Goal: Transaction & Acquisition: Obtain resource

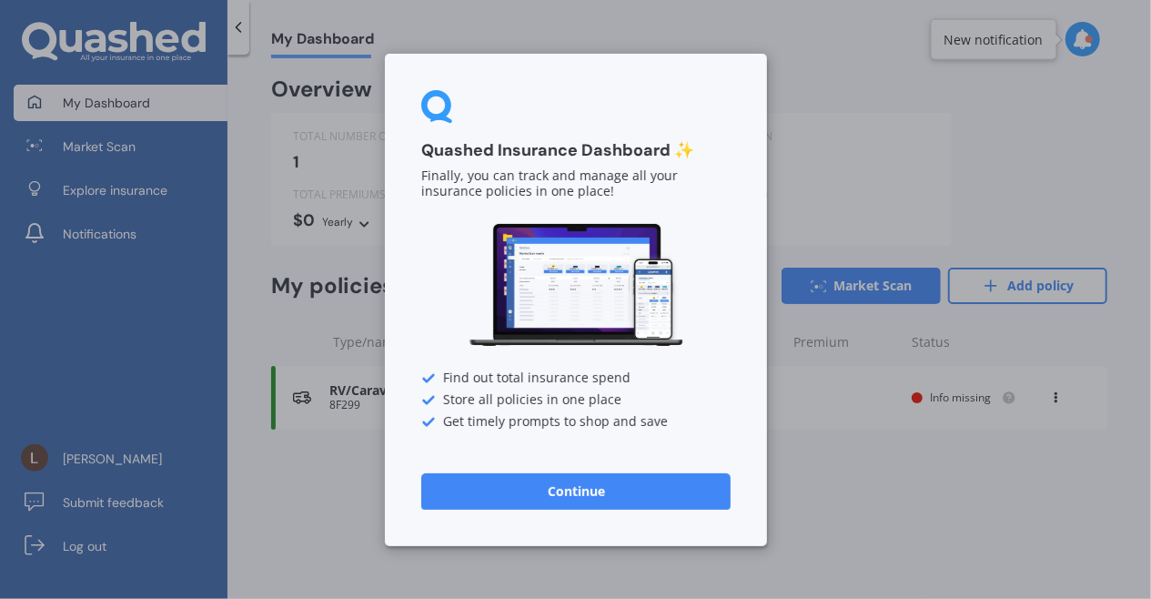
click at [669, 498] on button "Continue" at bounding box center [575, 490] width 309 height 36
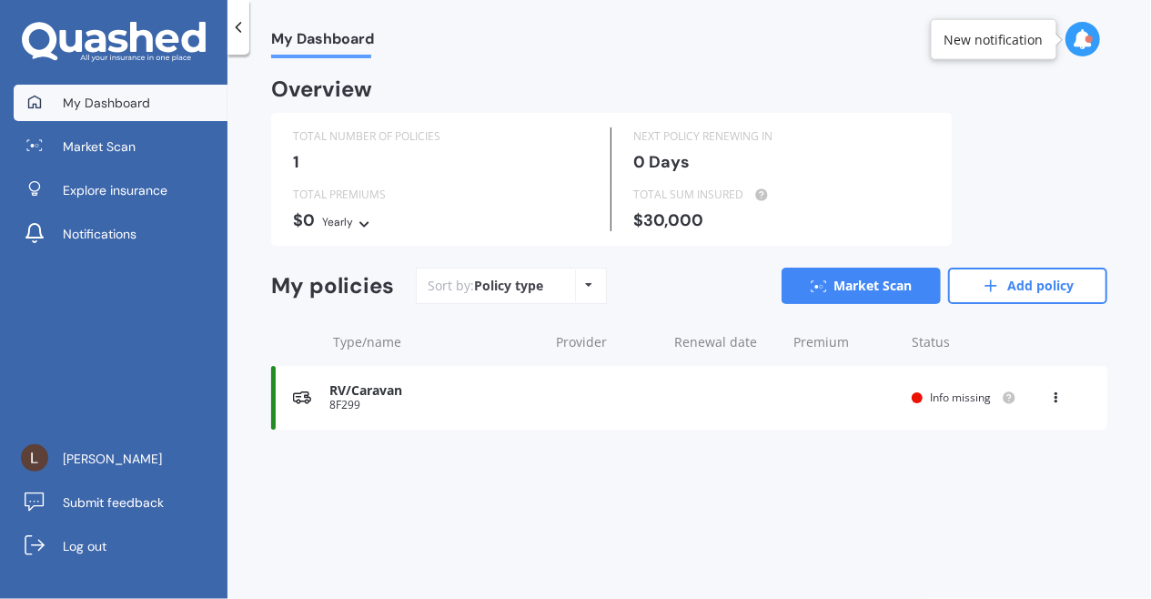
click at [180, 196] on link "Explore insurance" at bounding box center [121, 190] width 214 height 36
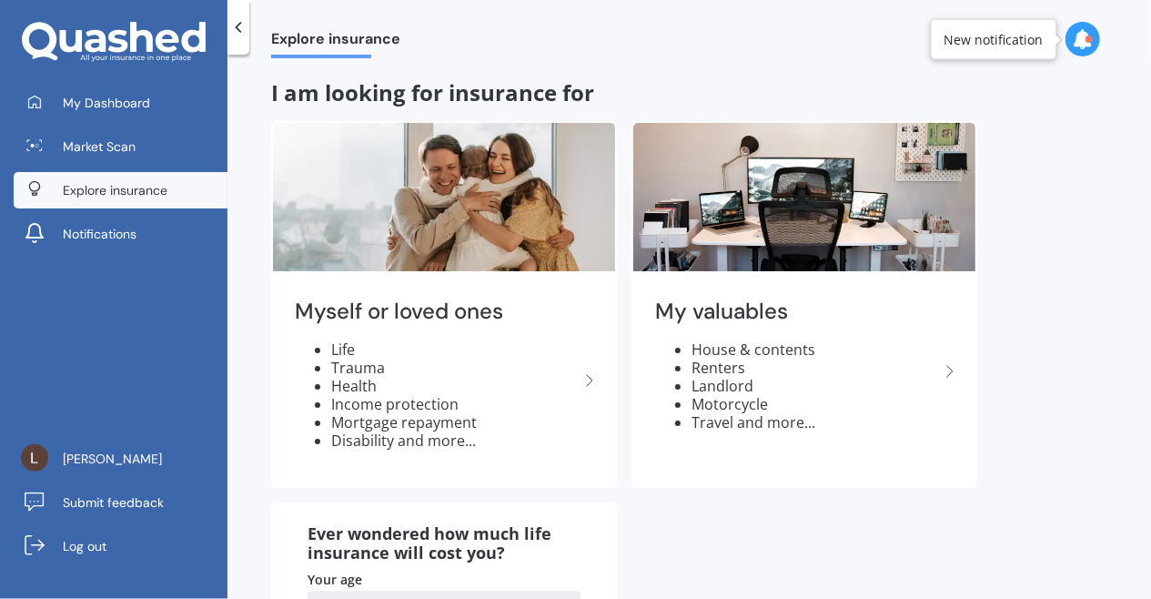
click at [128, 101] on span "My Dashboard" at bounding box center [106, 103] width 87 height 18
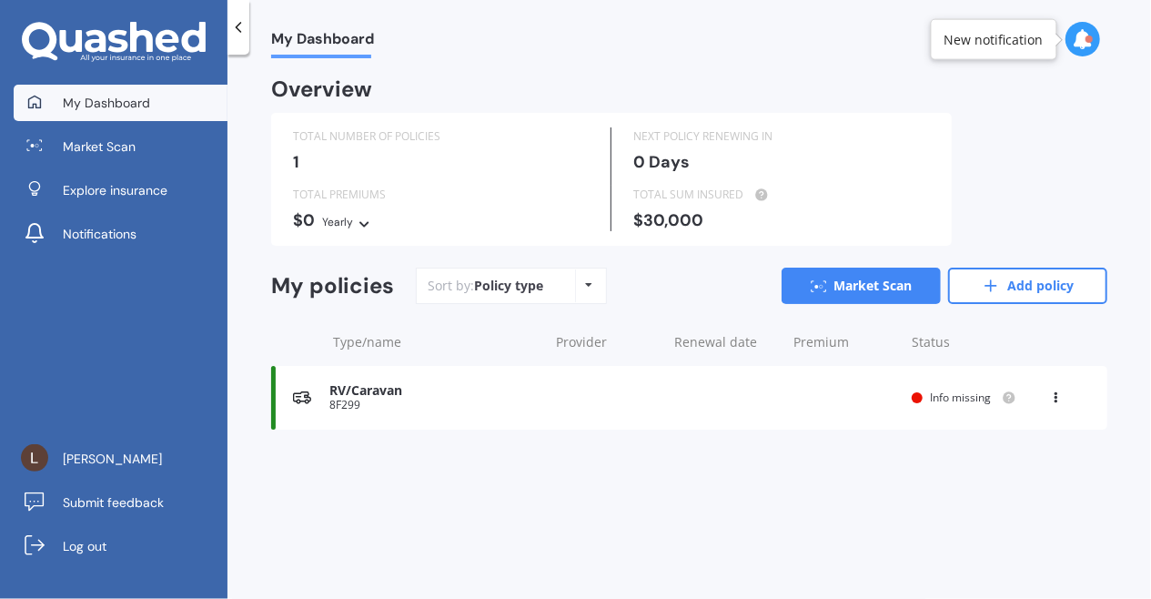
click at [1061, 394] on icon at bounding box center [1056, 393] width 13 height 11
click at [1020, 470] on div "Delete" at bounding box center [1016, 468] width 180 height 36
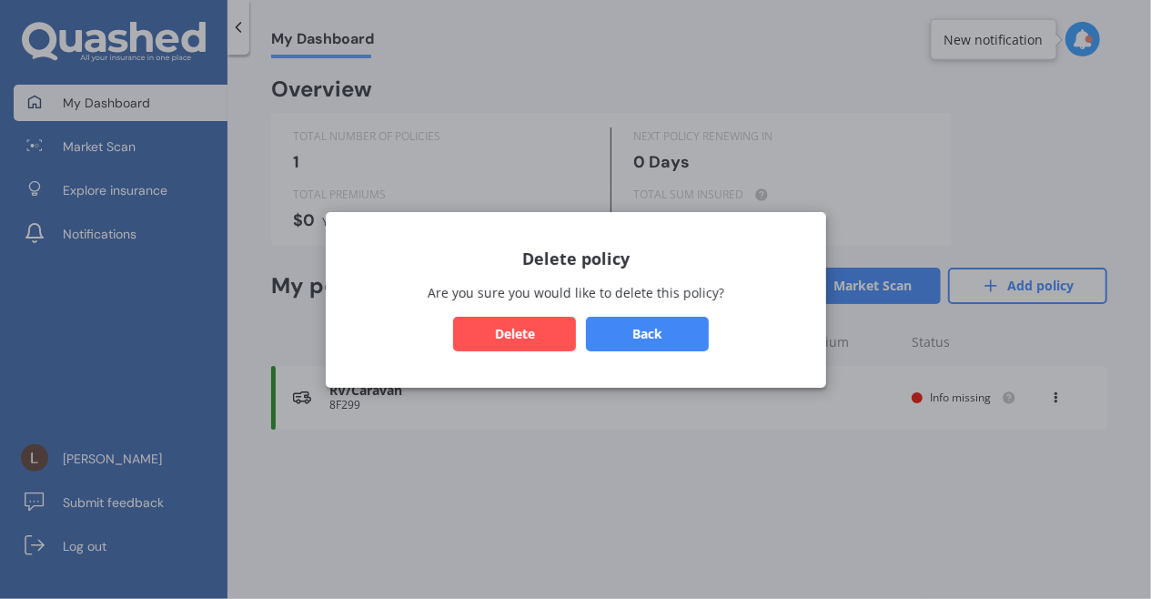
click at [531, 337] on button "Delete" at bounding box center [514, 333] width 123 height 35
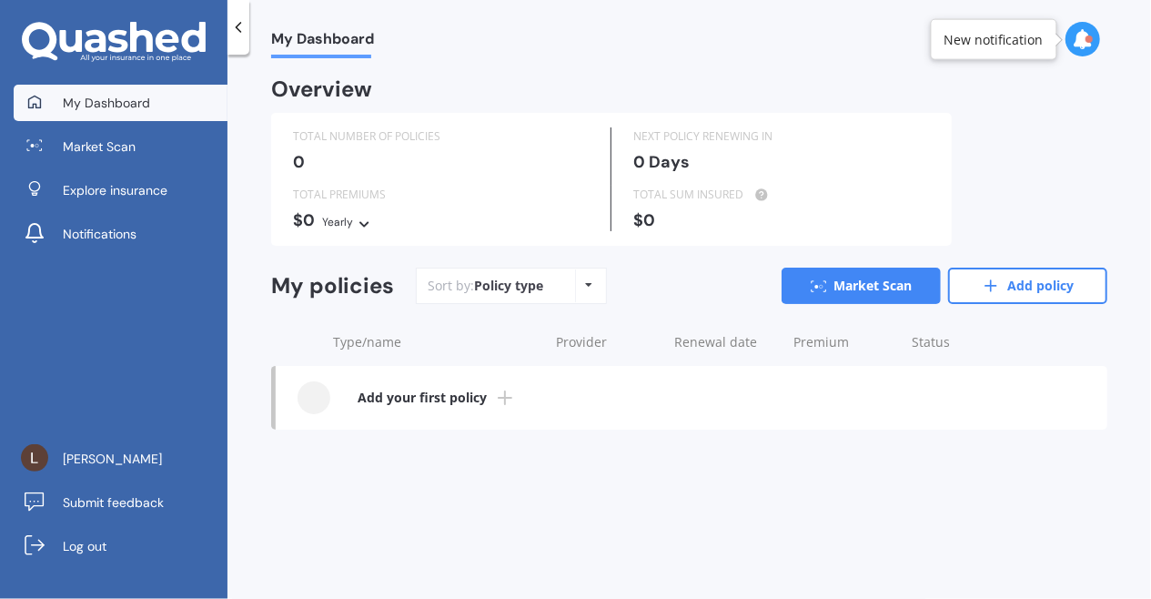
click at [984, 285] on icon at bounding box center [990, 286] width 18 height 18
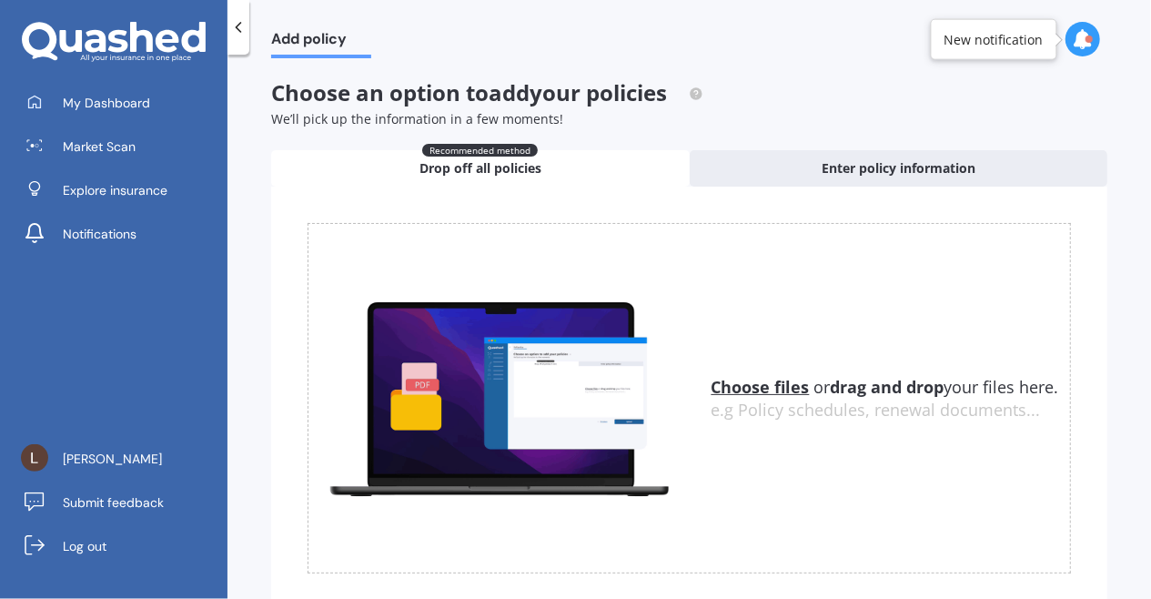
click at [898, 175] on span "Enter policy information" at bounding box center [898, 168] width 154 height 18
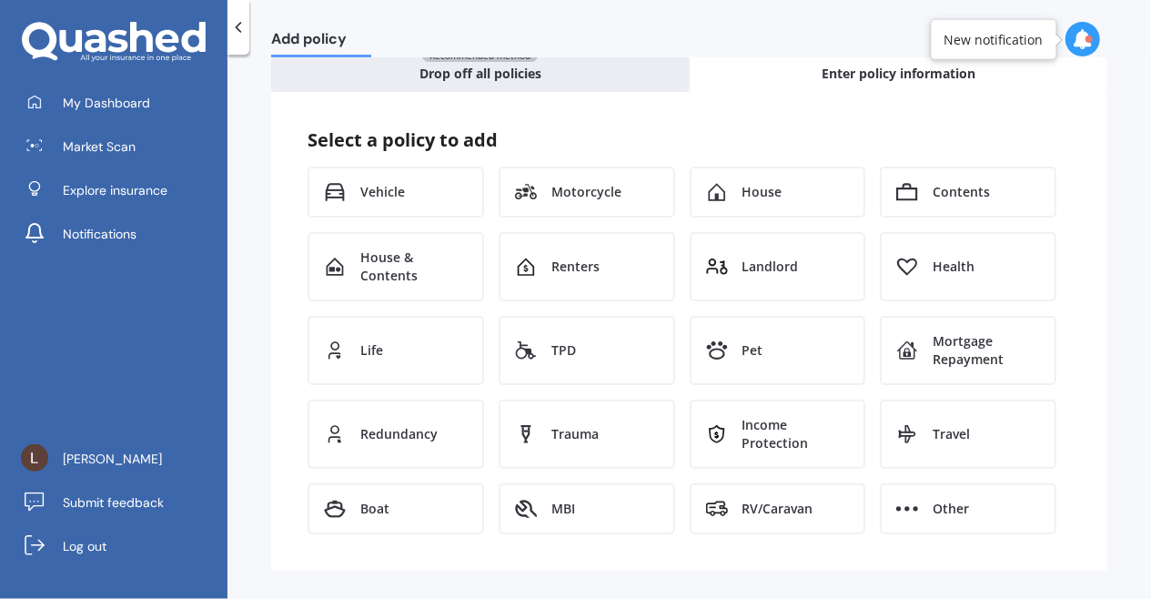
scroll to position [98, 0]
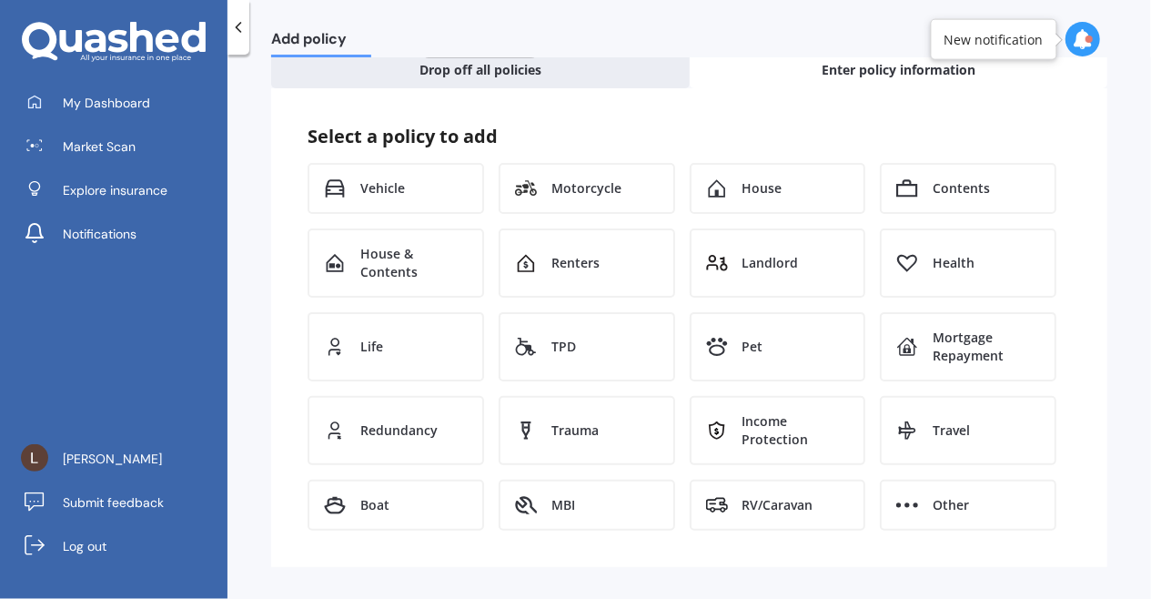
click at [800, 498] on span "RV/Caravan" at bounding box center [777, 505] width 71 height 18
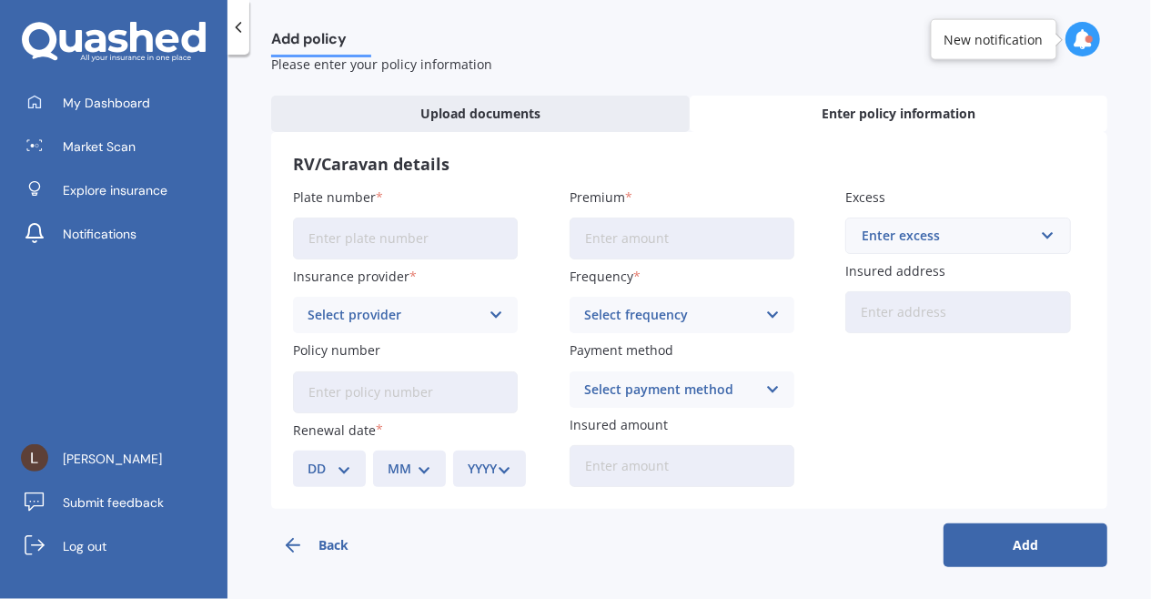
click at [482, 252] on input "Plate number" at bounding box center [405, 238] width 225 height 42
type input "21Y58"
click at [514, 307] on div "Select provider Star Insure" at bounding box center [405, 315] width 225 height 36
click at [536, 283] on div "Plate number 21Y58 Insurance provider Star Insure Star Insure Policy number Ren…" at bounding box center [689, 336] width 792 height 299
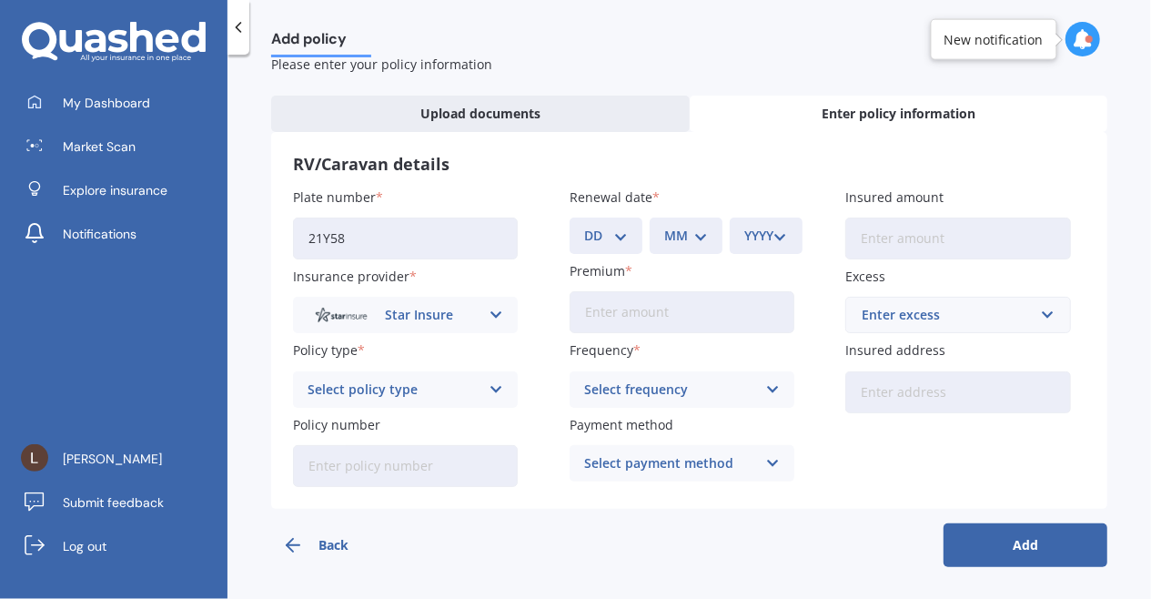
click at [492, 389] on icon at bounding box center [495, 389] width 15 height 20
click at [108, 201] on link "Explore insurance" at bounding box center [121, 190] width 214 height 36
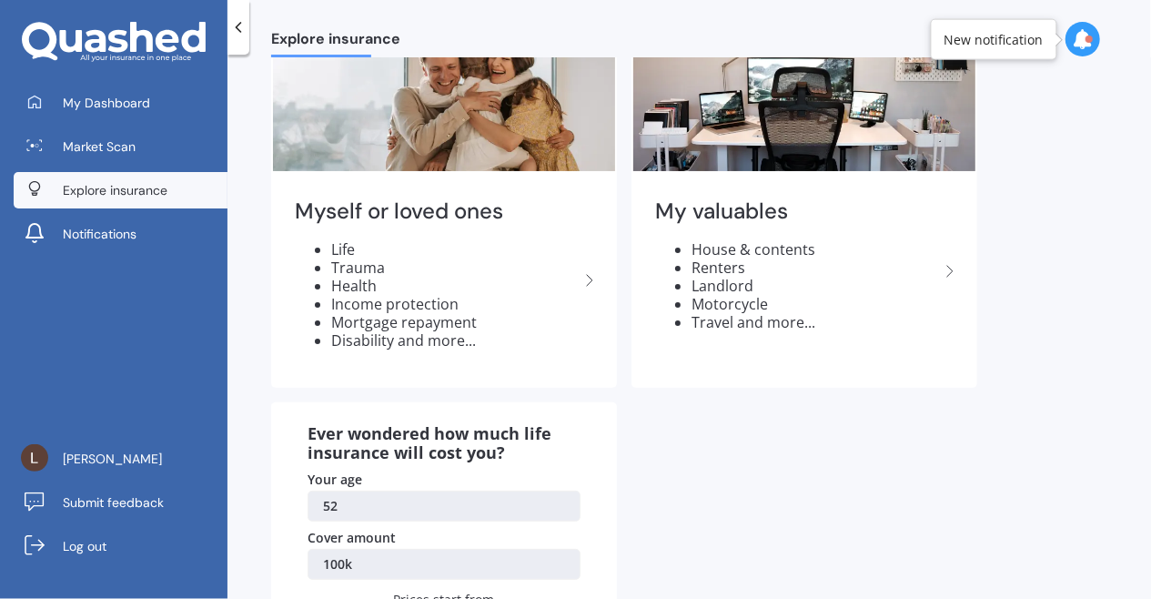
scroll to position [93, 0]
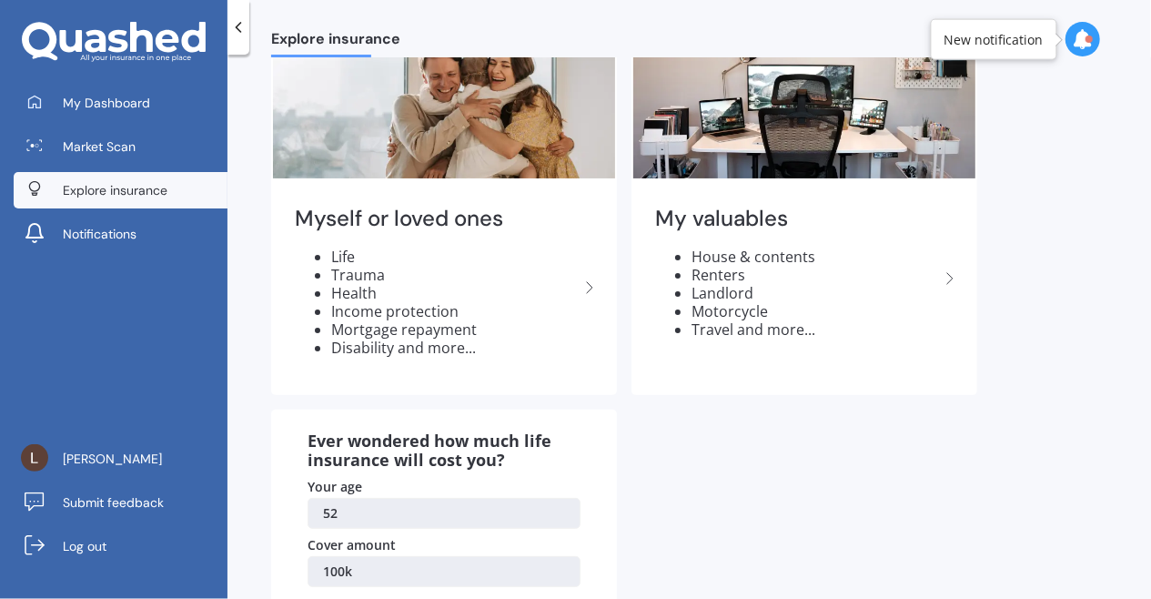
click at [859, 260] on li "House & contents" at bounding box center [814, 256] width 247 height 18
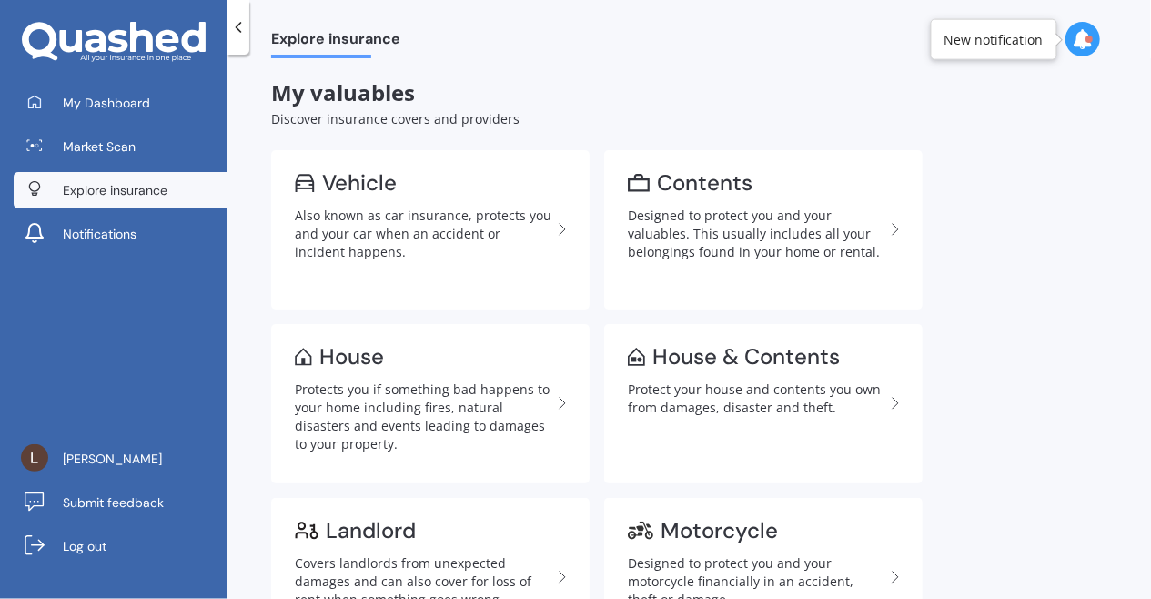
click at [411, 234] on div "Also known as car insurance, protects you and your car when an accident or inci…" at bounding box center [423, 233] width 257 height 55
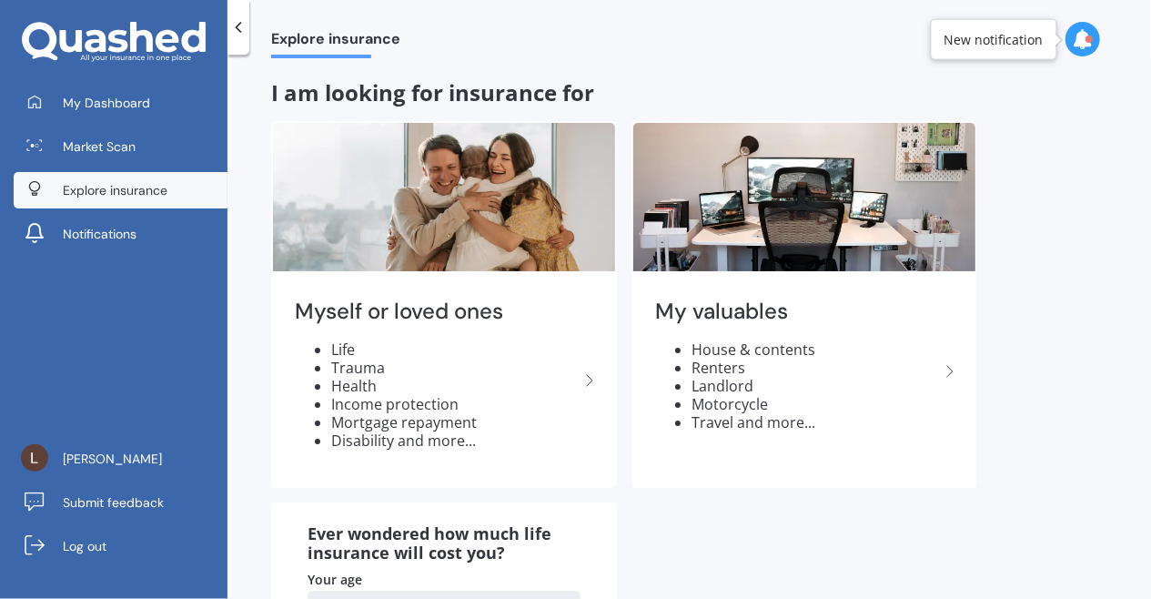
click at [786, 347] on li "House & contents" at bounding box center [814, 349] width 247 height 18
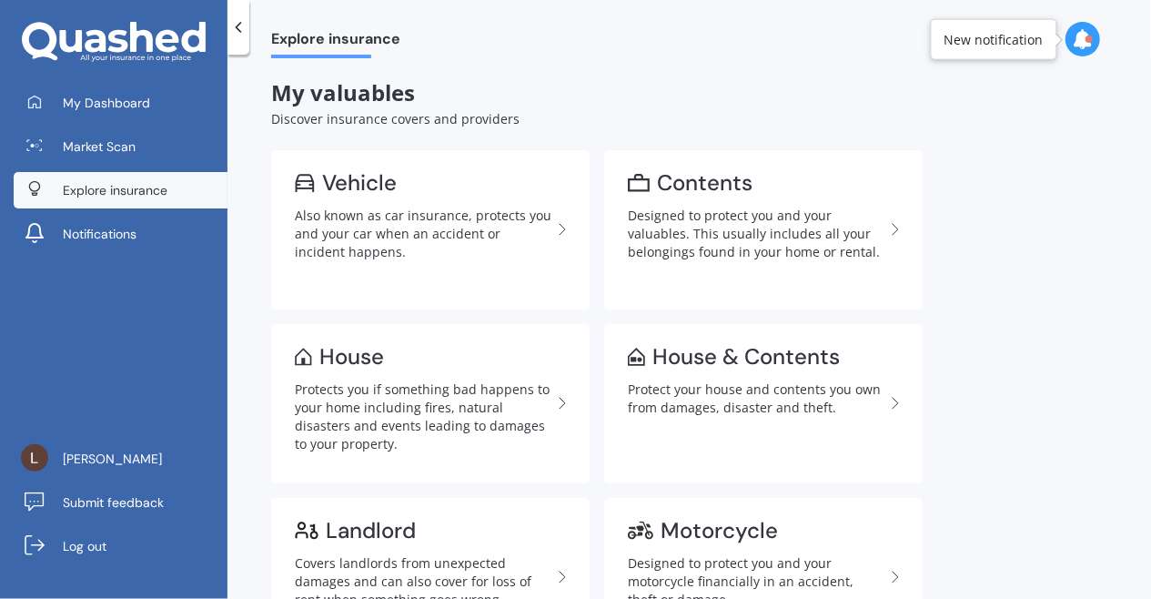
click at [81, 543] on span "Log out" at bounding box center [85, 546] width 44 height 18
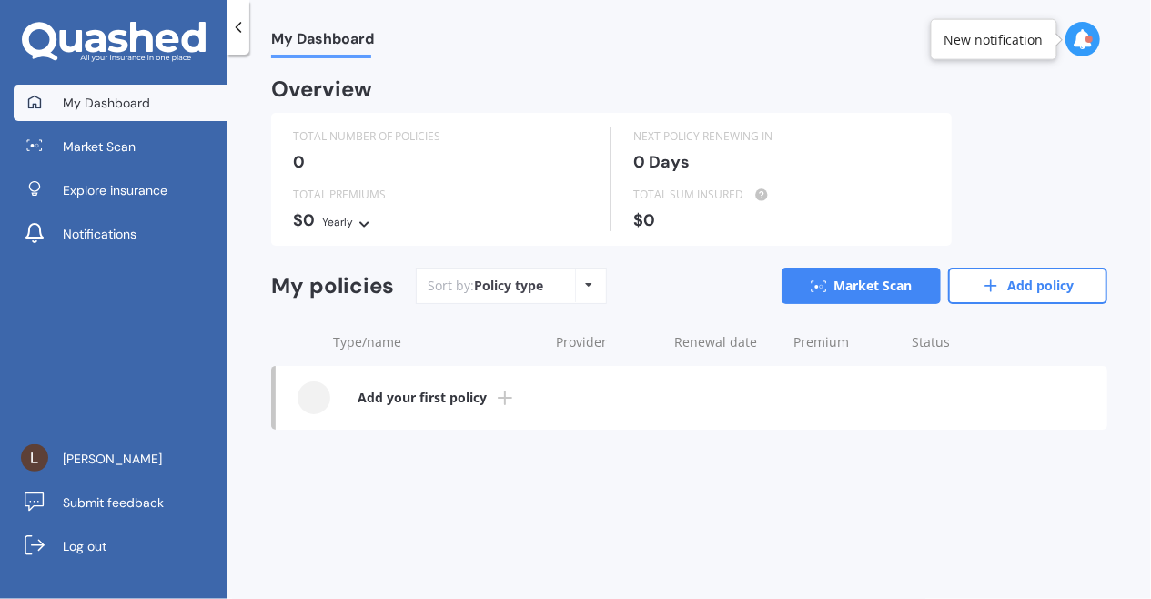
click at [397, 392] on b "Add your first policy" at bounding box center [421, 397] width 129 height 18
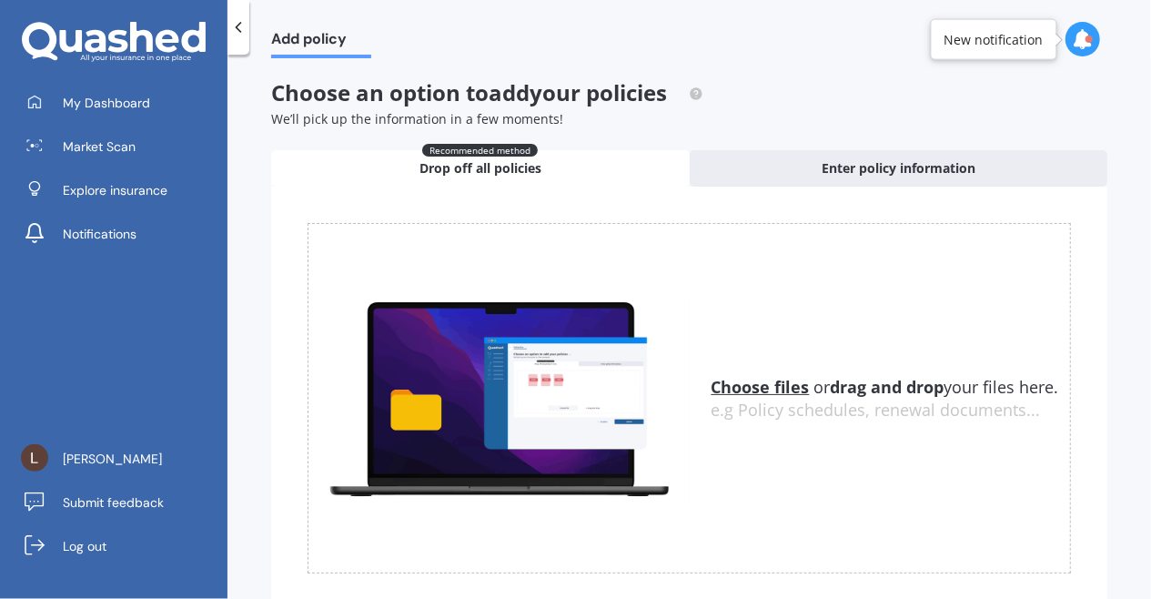
click at [186, 147] on link "Market Scan" at bounding box center [121, 146] width 214 height 36
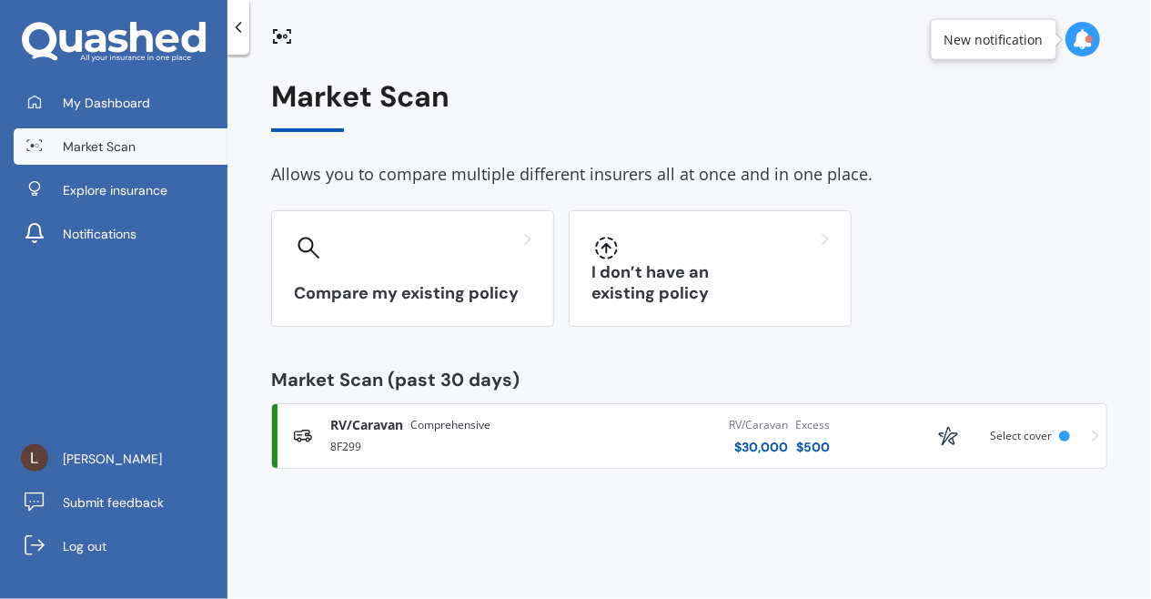
click at [1090, 433] on div "RV/Caravan Comprehensive 8F299 RV/Caravan $ 30,000 Excess $ 500 Scanned 4 hours…" at bounding box center [689, 435] width 820 height 55
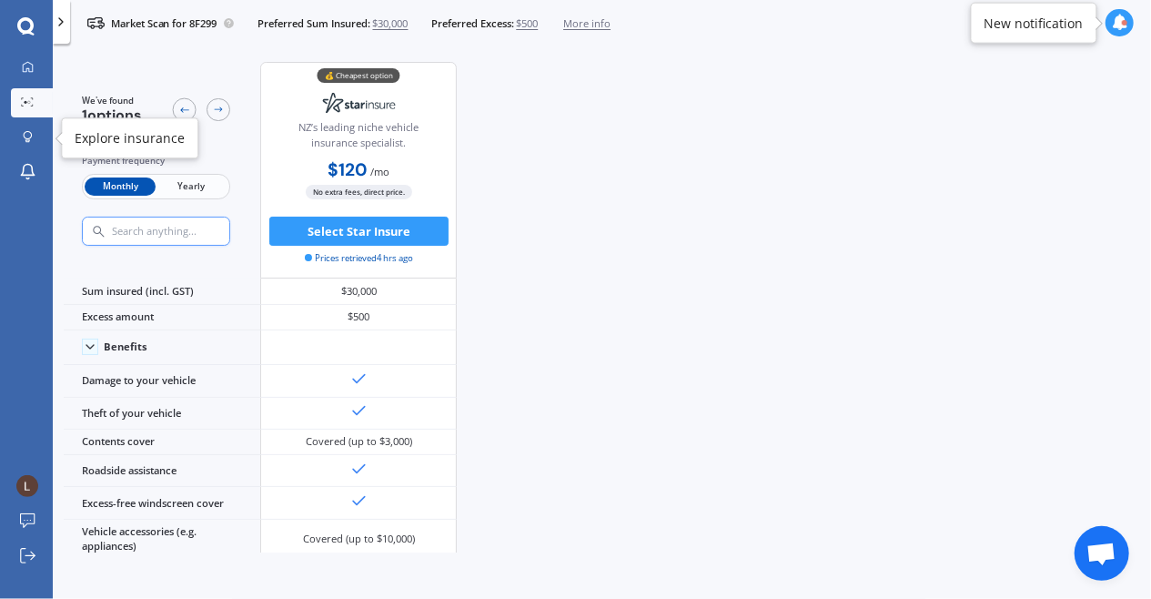
click at [29, 140] on icon at bounding box center [27, 141] width 5 height 3
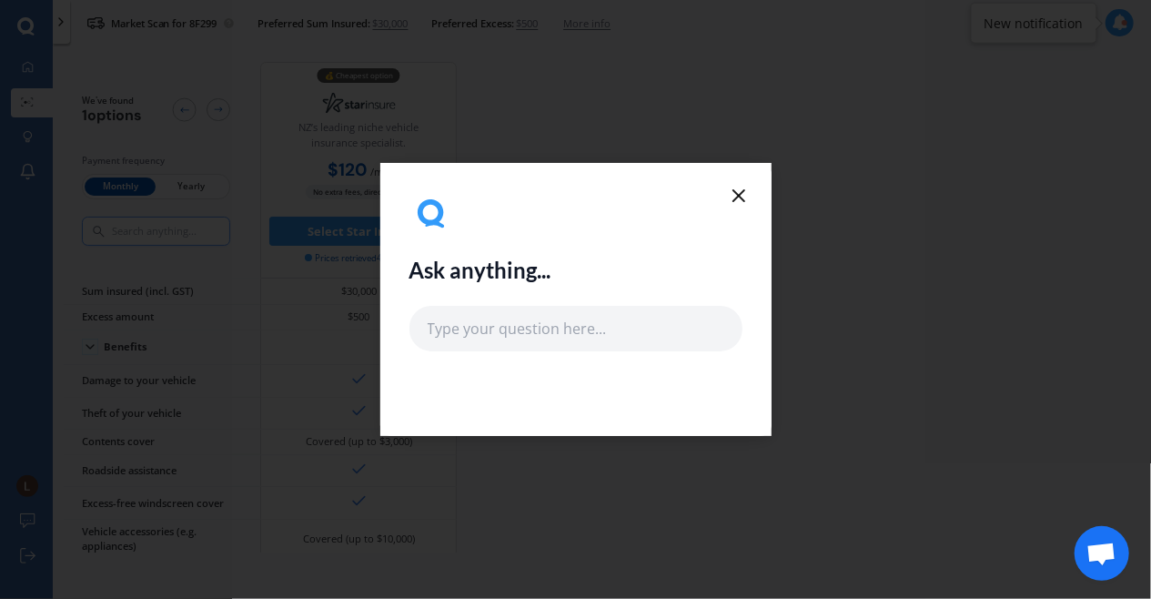
click at [739, 188] on icon at bounding box center [739, 196] width 22 height 22
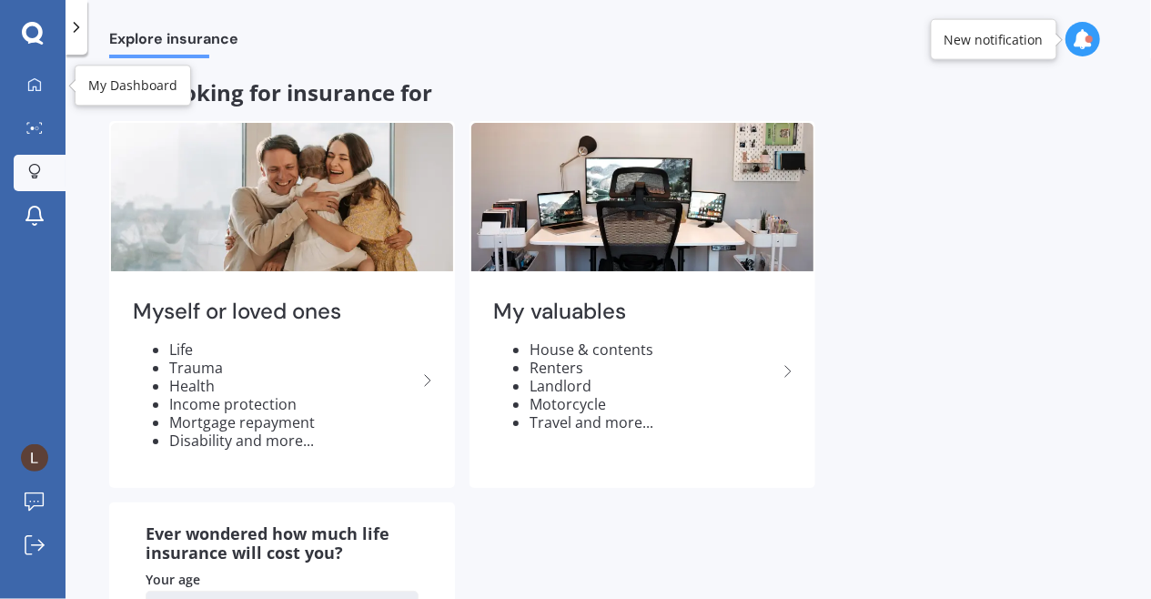
click at [45, 75] on link "My Dashboard" at bounding box center [40, 85] width 52 height 36
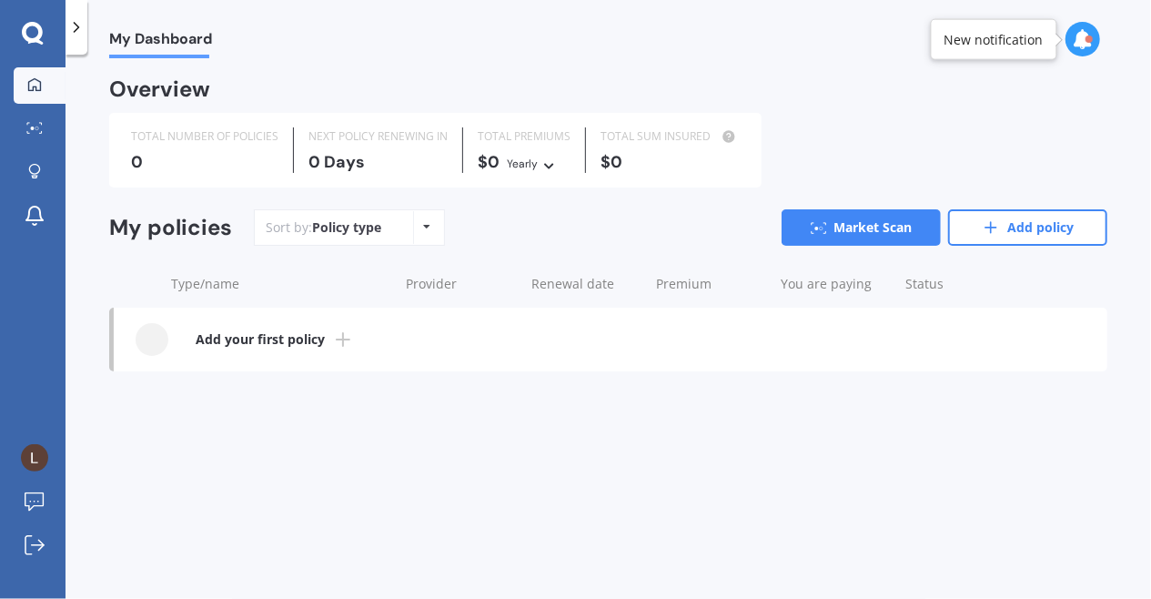
click at [80, 29] on icon at bounding box center [76, 27] width 18 height 18
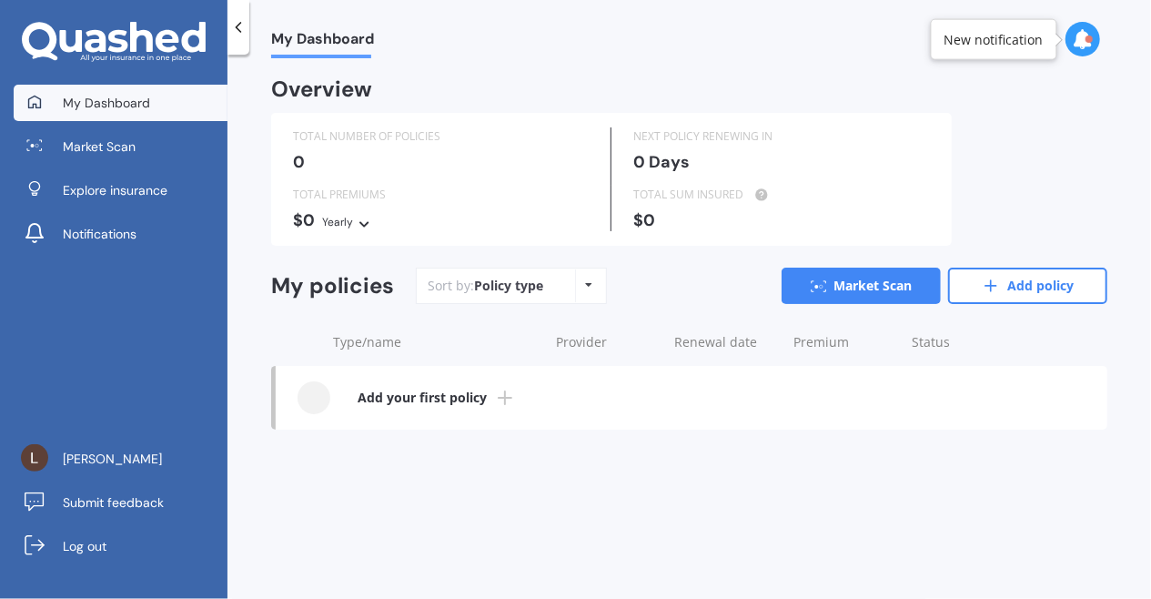
click at [828, 281] on link "Market Scan" at bounding box center [860, 285] width 159 height 36
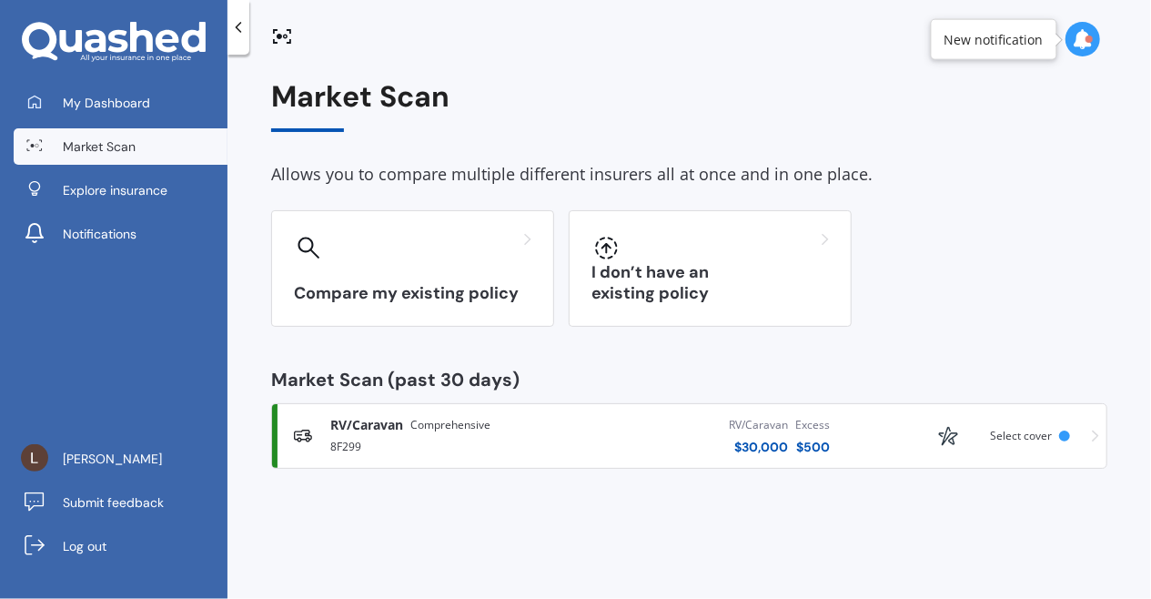
click at [755, 261] on div at bounding box center [709, 247] width 237 height 29
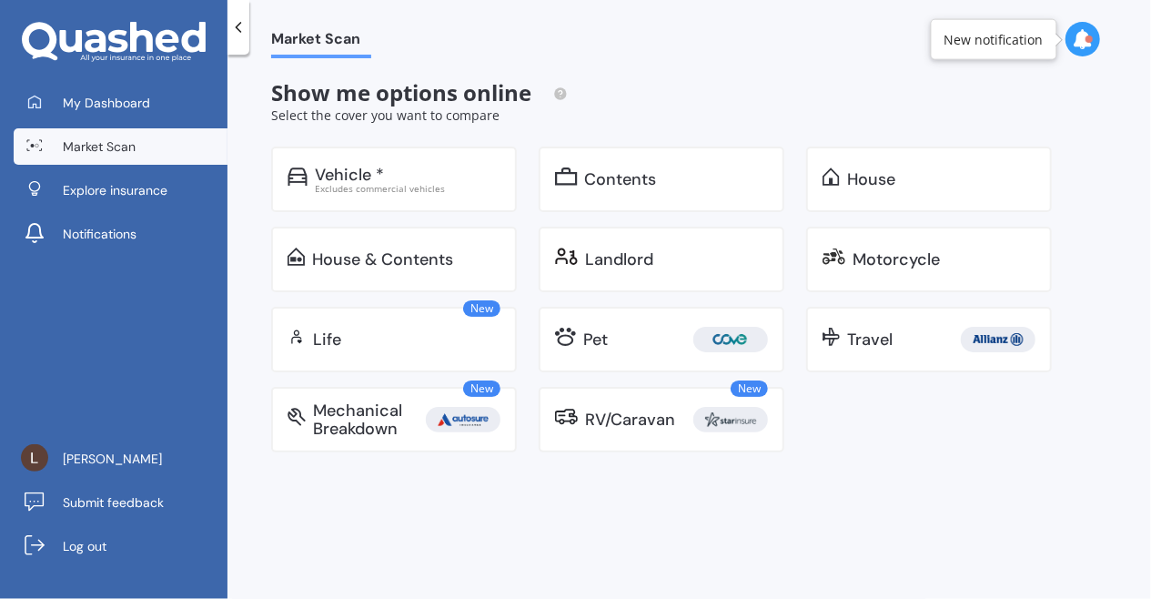
click at [689, 399] on div "New RV/Caravan" at bounding box center [661, 419] width 246 height 65
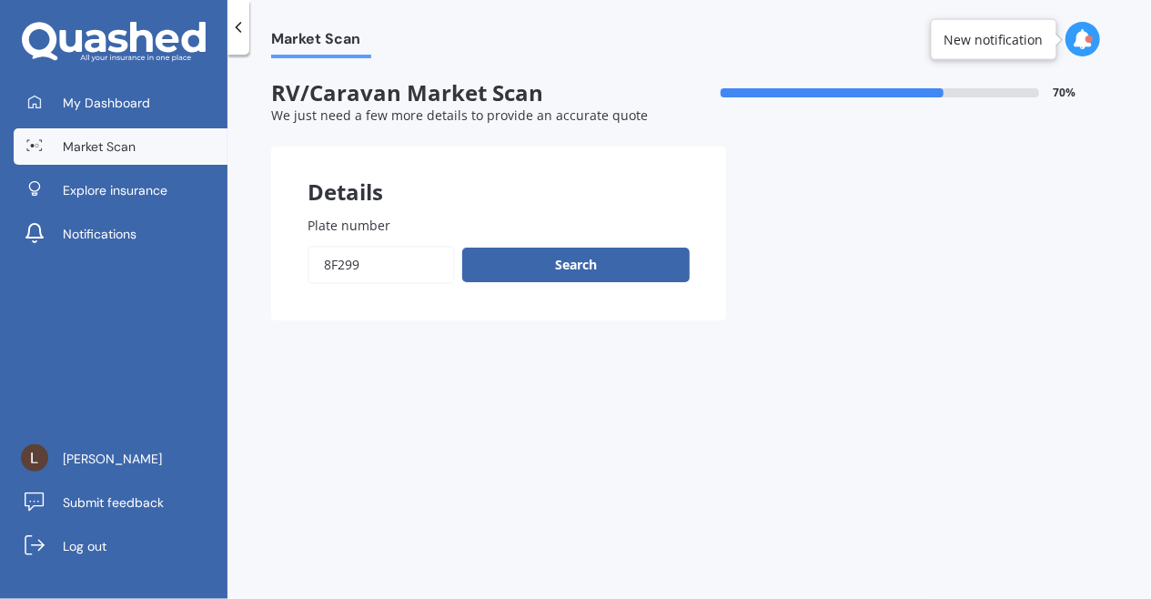
click at [436, 258] on input "Plate number" at bounding box center [380, 265] width 147 height 38
type input "8"
type input "21Y58"
click at [537, 277] on button "Search" at bounding box center [575, 264] width 227 height 35
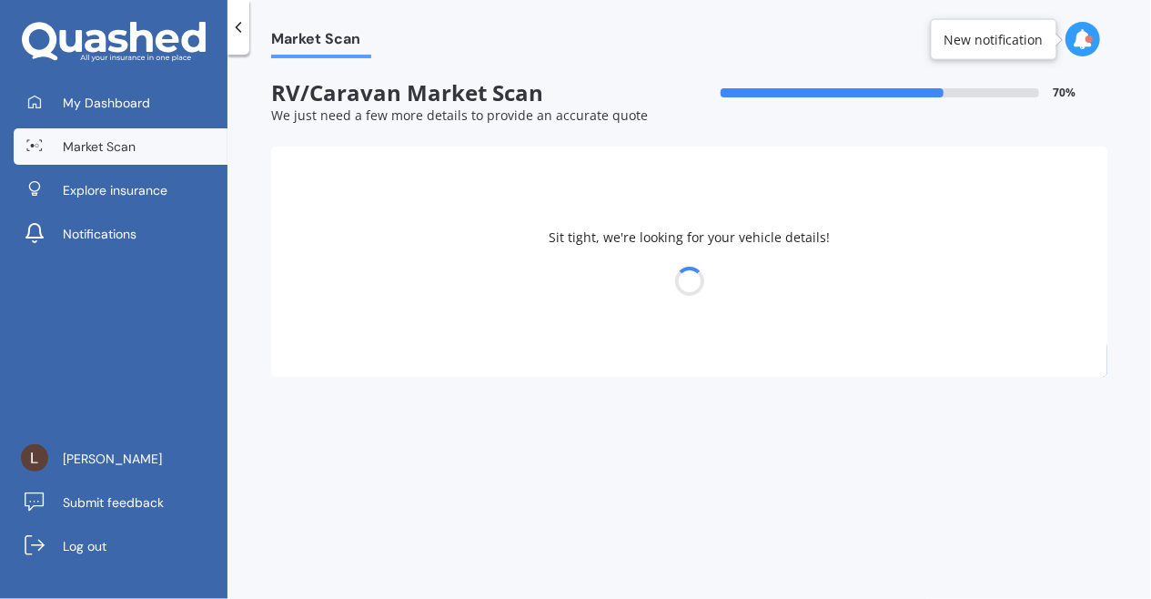
select select "SWIFT"
select select "20"
select select "03"
select select "1973"
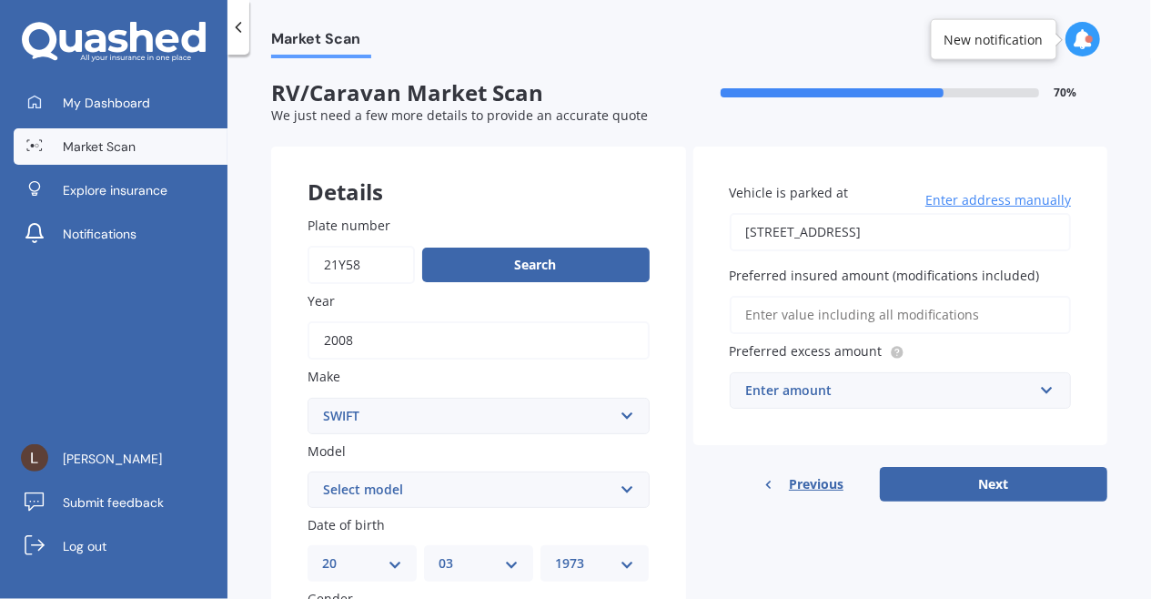
scroll to position [45, 0]
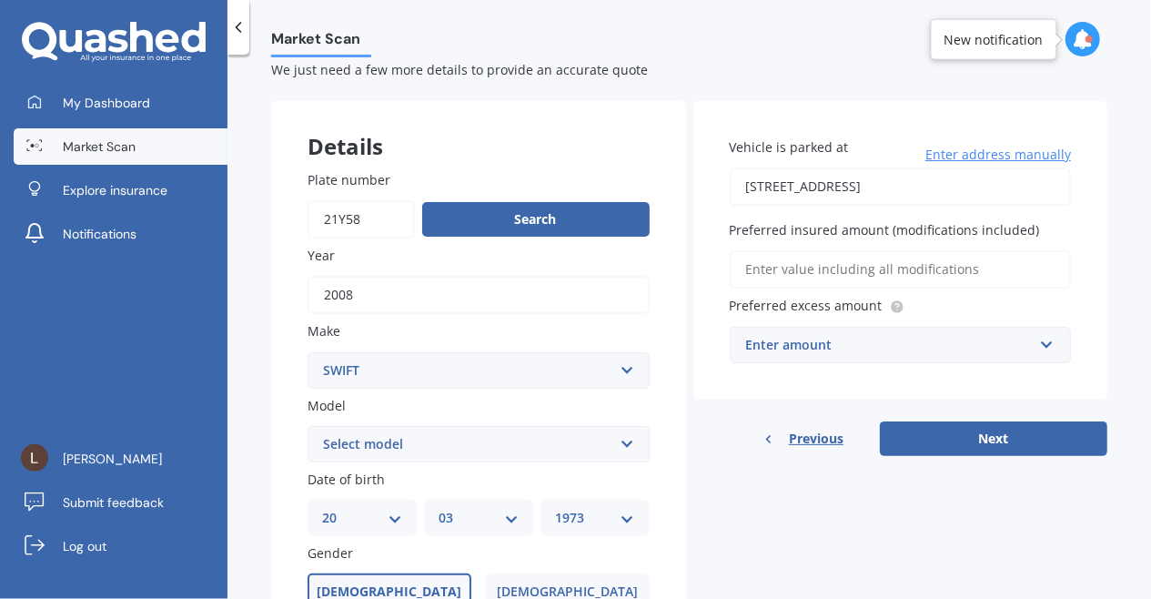
click at [938, 346] on div "Enter amount" at bounding box center [889, 345] width 287 height 20
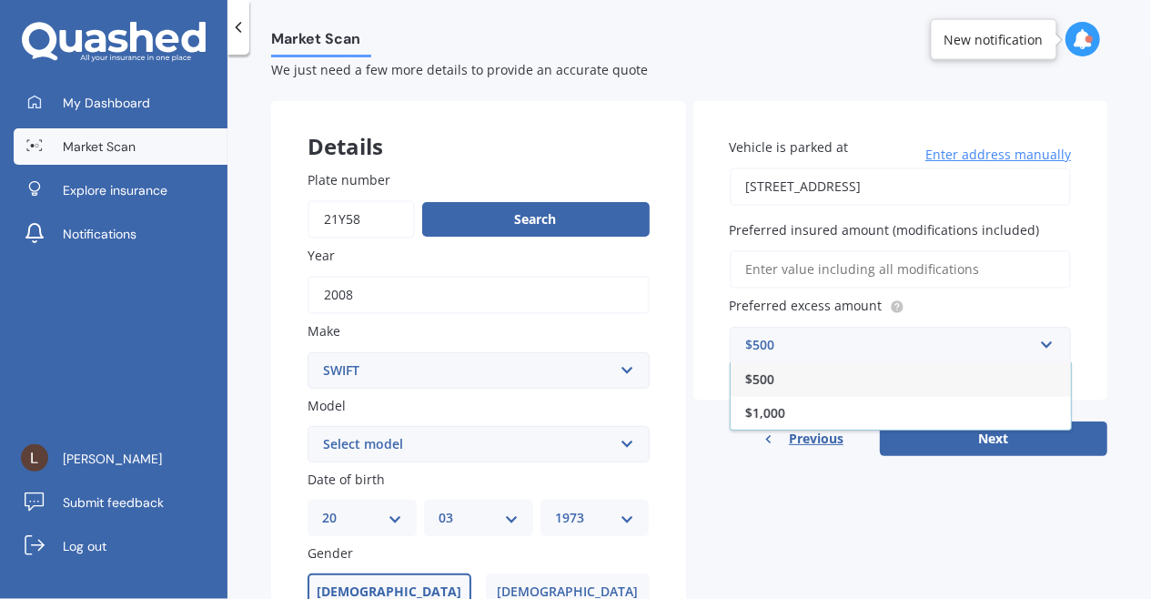
click at [875, 381] on div "$500" at bounding box center [900, 379] width 340 height 34
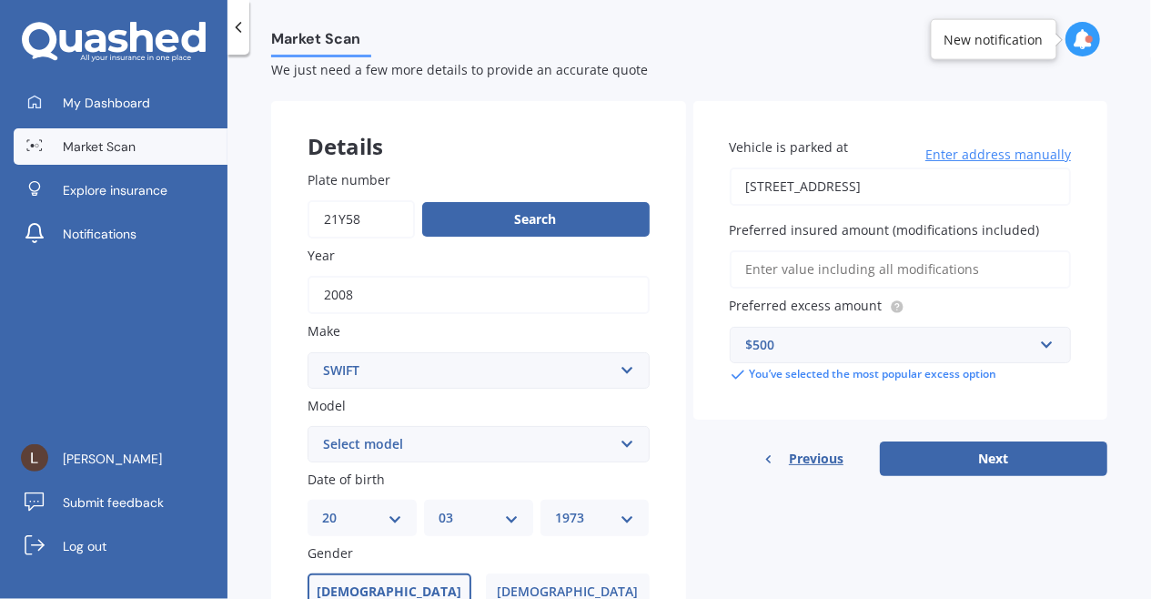
click at [937, 460] on button "Next" at bounding box center [993, 458] width 227 height 35
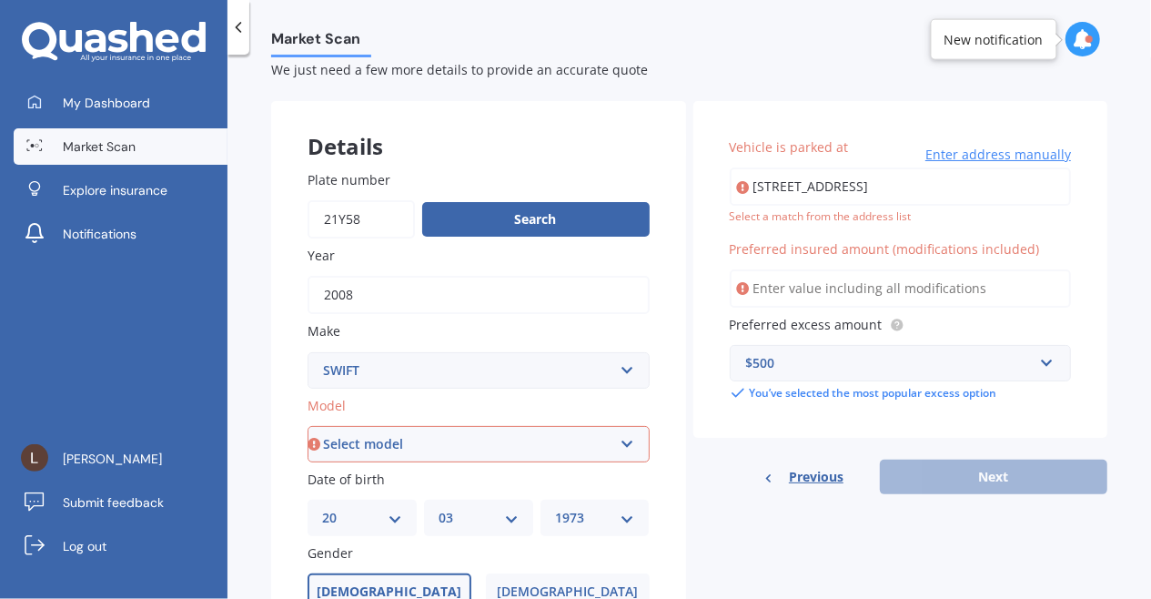
click at [619, 440] on select "Select model ARCHWAY BARNWELL BASECAMP CHALLENGER CONQUEROR ELEGANCE MAJOR SPRI…" at bounding box center [478, 444] width 342 height 36
click at [681, 506] on div "Details Plate number Search Year 2008 Make Select make AC ADRIA AIRSTREAM ALFA …" at bounding box center [689, 484] width 836 height 767
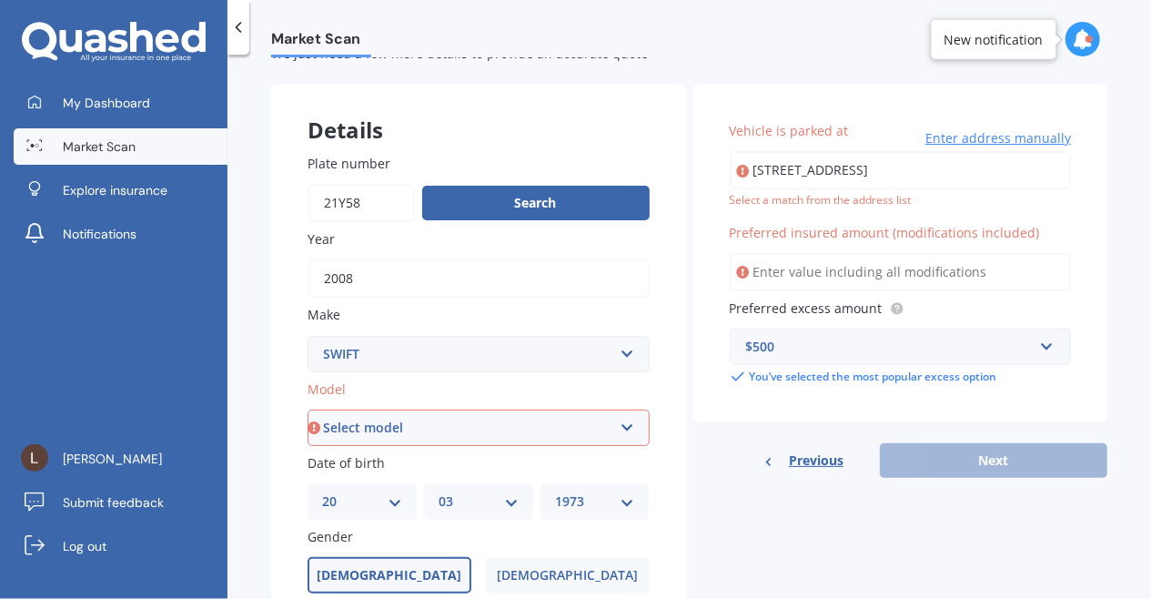
scroll to position [18, 0]
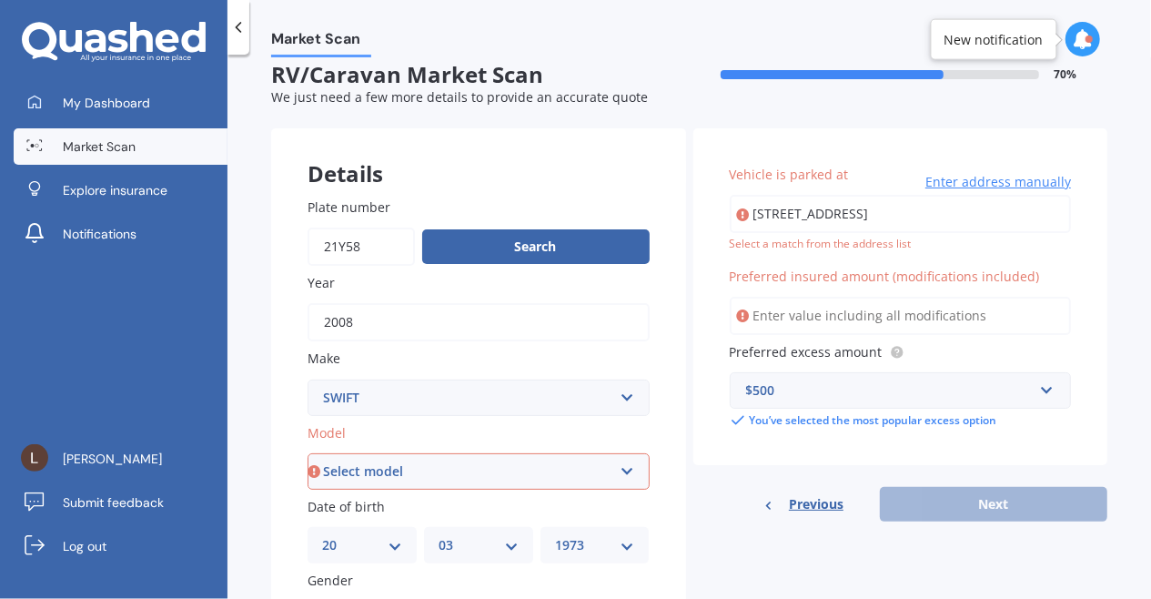
click at [611, 468] on select "Select model ARCHWAY BARNWELL BASECAMP CHALLENGER CONQUEROR ELEGANCE MAJOR SPRI…" at bounding box center [478, 471] width 342 height 36
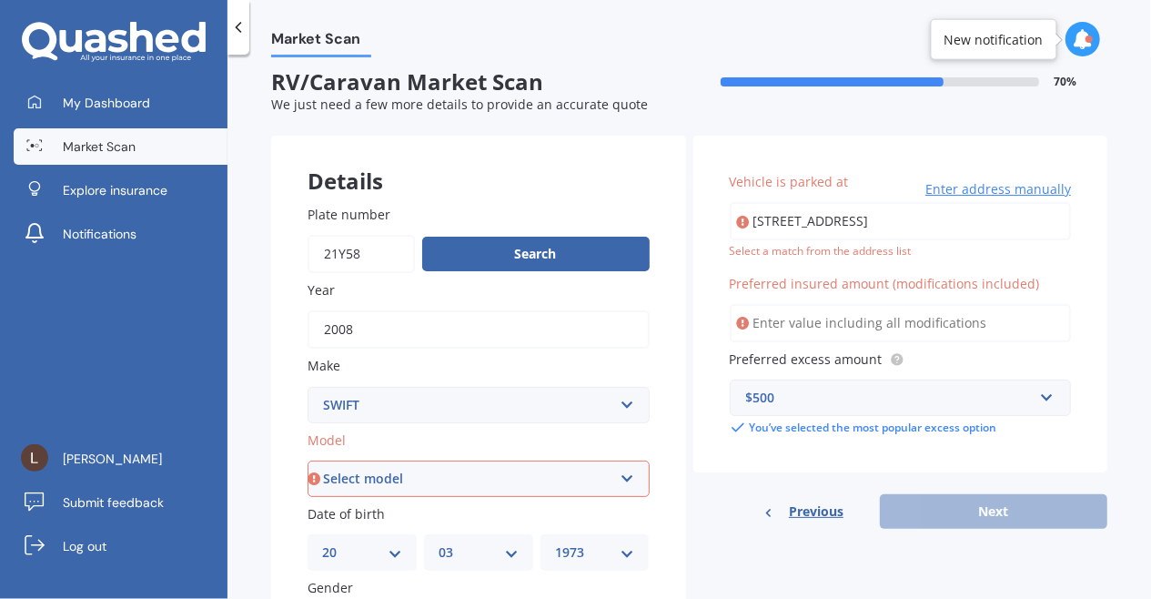
click at [609, 467] on select "Select model ARCHWAY BARNWELL BASECAMP CHALLENGER CONQUEROR ELEGANCE MAJOR SPRI…" at bounding box center [478, 478] width 342 height 36
select select "CHALLENGER"
click at [307, 460] on select "Select model ARCHWAY BARNWELL BASECAMP CHALLENGER CONQUEROR ELEGANCE MAJOR SPRI…" at bounding box center [478, 478] width 342 height 36
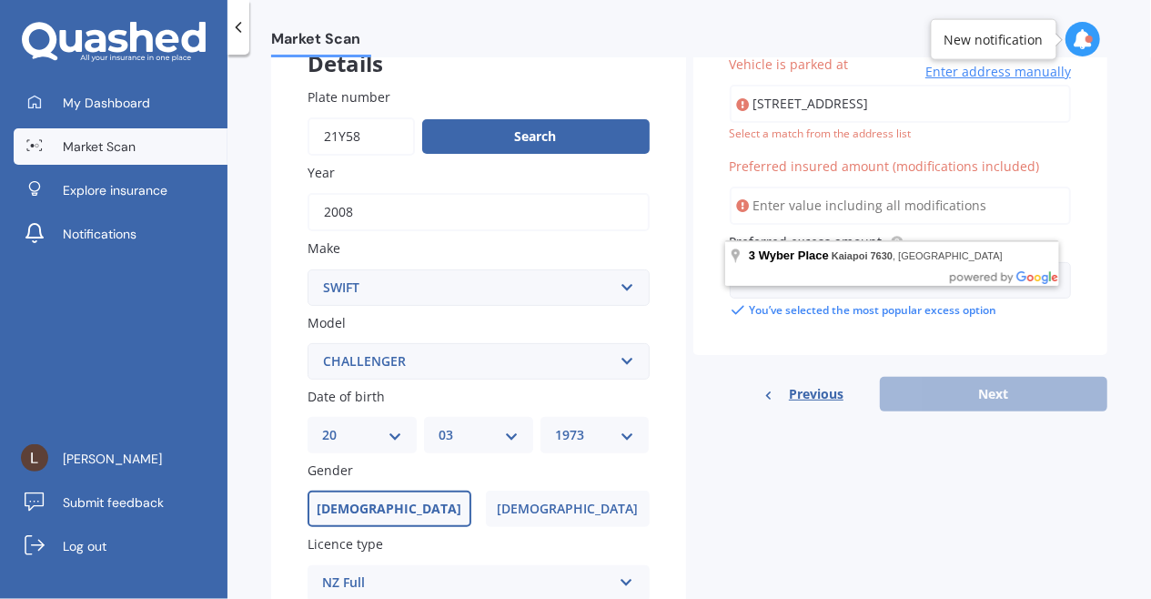
scroll to position [129, 0]
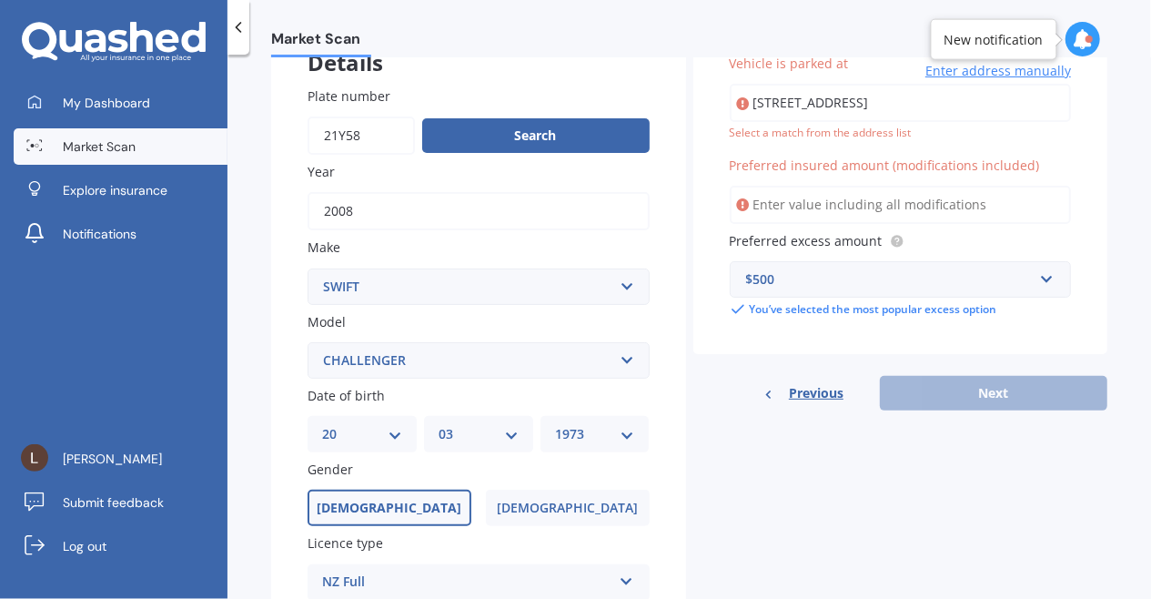
click at [883, 541] on div "Details Plate number Search Year 2008 Make Select make AC ADRIA AIRSTREAM ALFA …" at bounding box center [689, 400] width 836 height 767
click at [825, 208] on input "Preferred insured amount (modifications included)" at bounding box center [900, 205] width 342 height 38
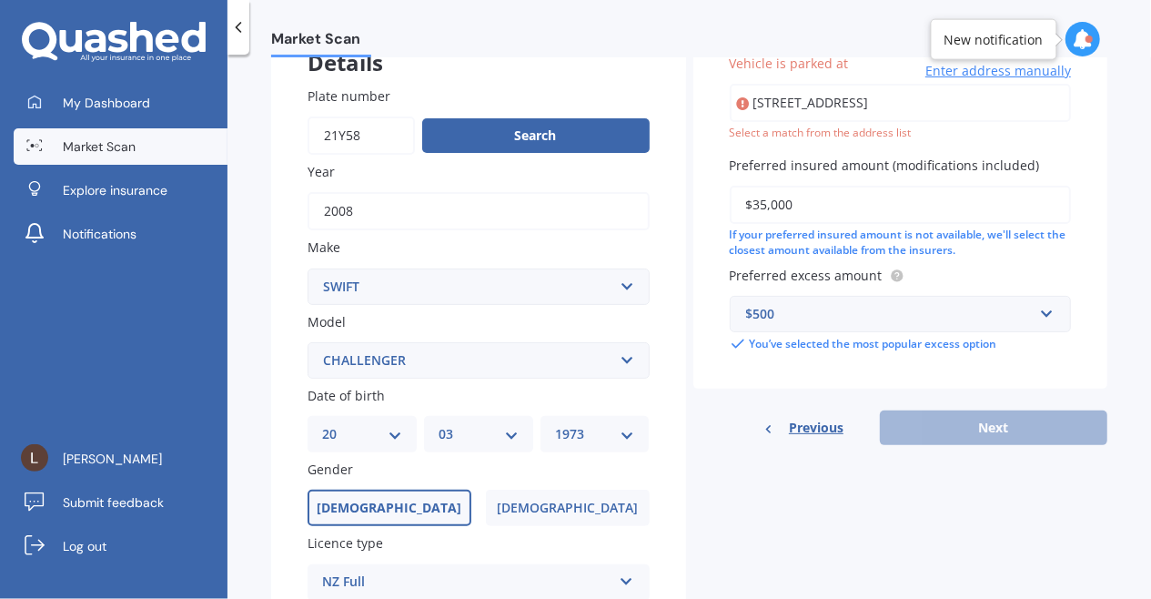
type input "$35,000"
click at [930, 472] on div "Details Plate number Search Year 2008 Make Select make AC ADRIA AIRSTREAM ALFA …" at bounding box center [689, 400] width 836 height 767
click at [931, 388] on div "Vehicle is parked at 3 Wyber Place, Kaiapoi 7630 Enter address manually Select …" at bounding box center [900, 231] width 415 height 428
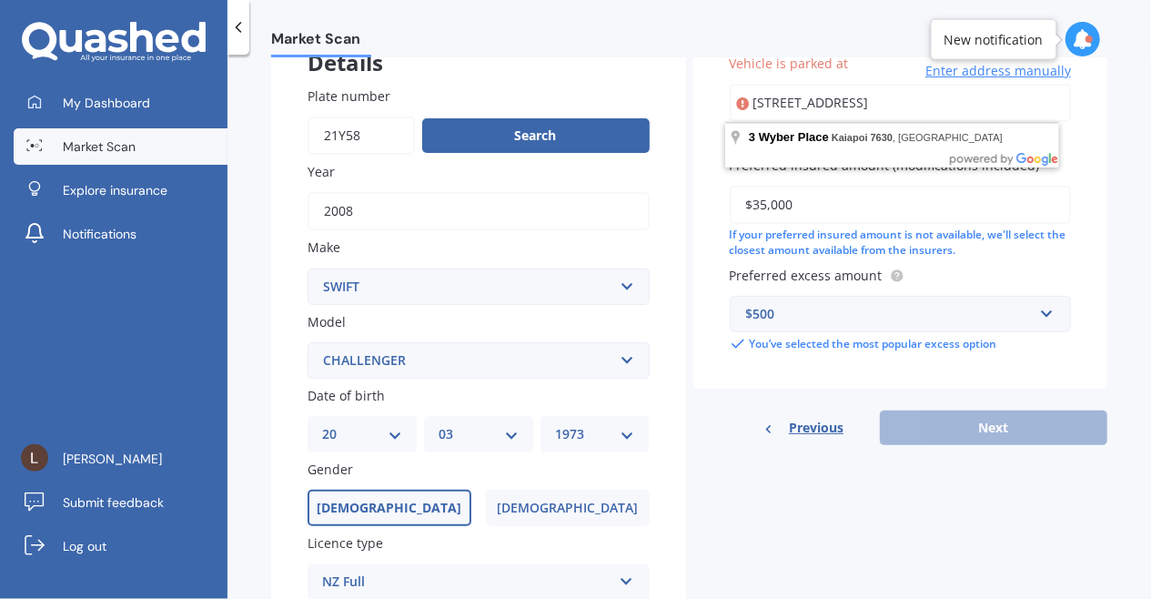
click at [928, 99] on input "3 Wyber Place, Kaiapoi 7630" at bounding box center [900, 103] width 342 height 38
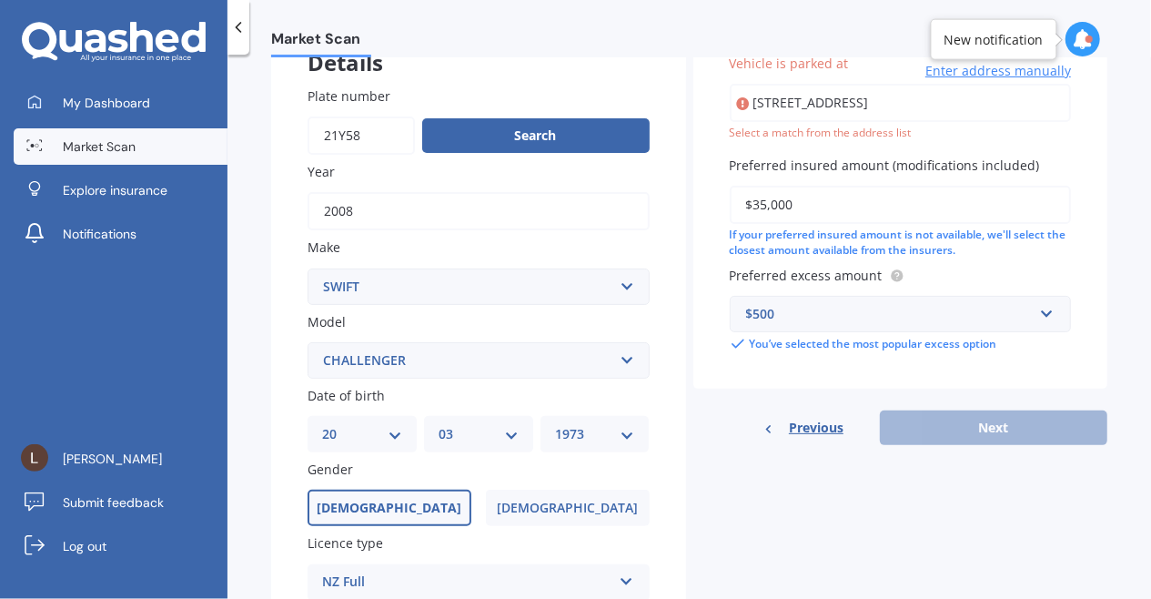
type input "3 Wyber Place, Kaiapoi 7630"
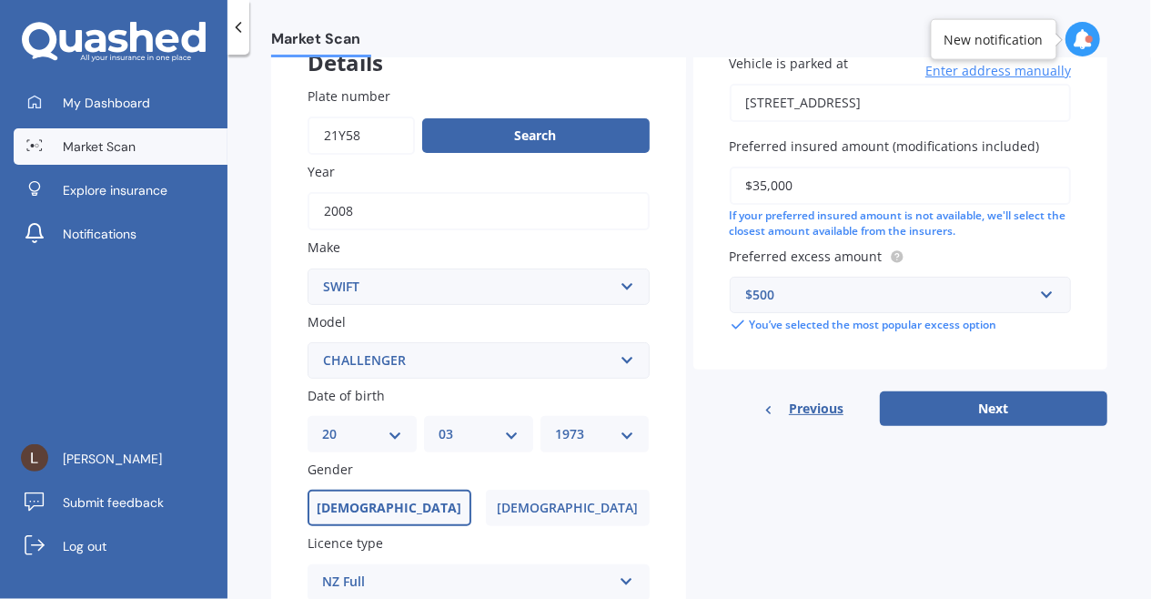
click at [921, 407] on button "Next" at bounding box center [993, 408] width 227 height 35
select select "20"
select select "03"
select select "1973"
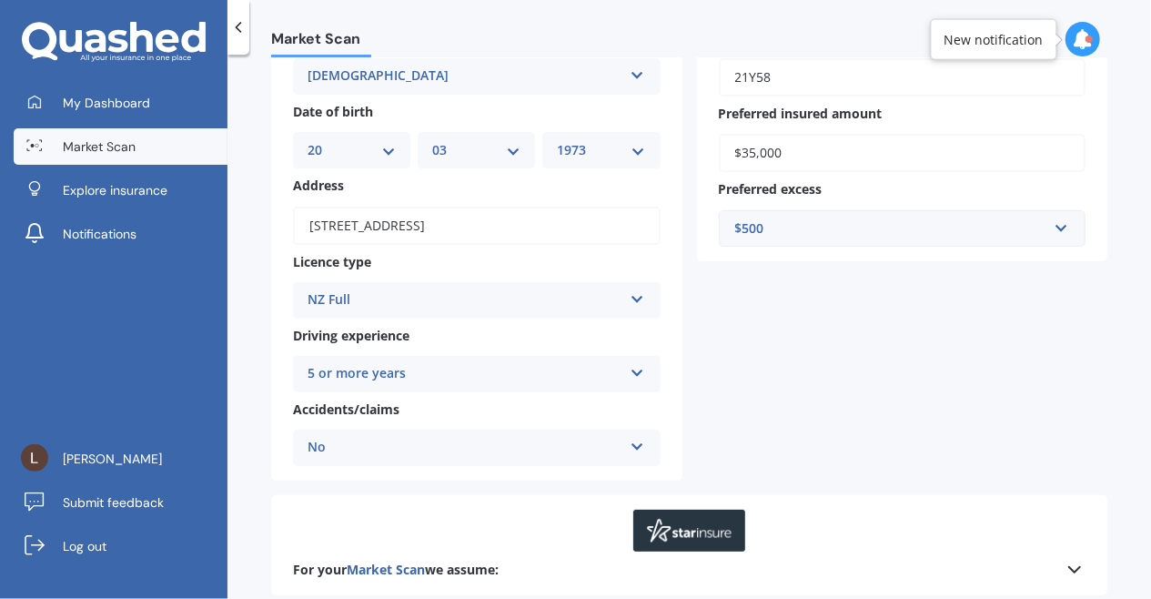
scroll to position [342, 0]
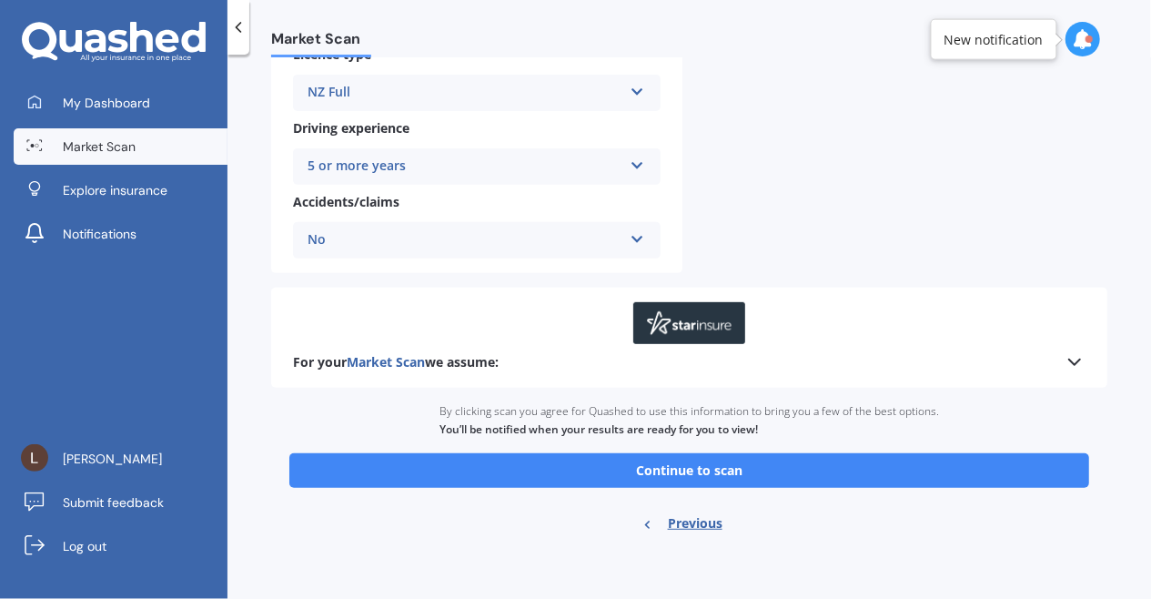
click at [779, 476] on button "Continue to scan" at bounding box center [689, 470] width 800 height 35
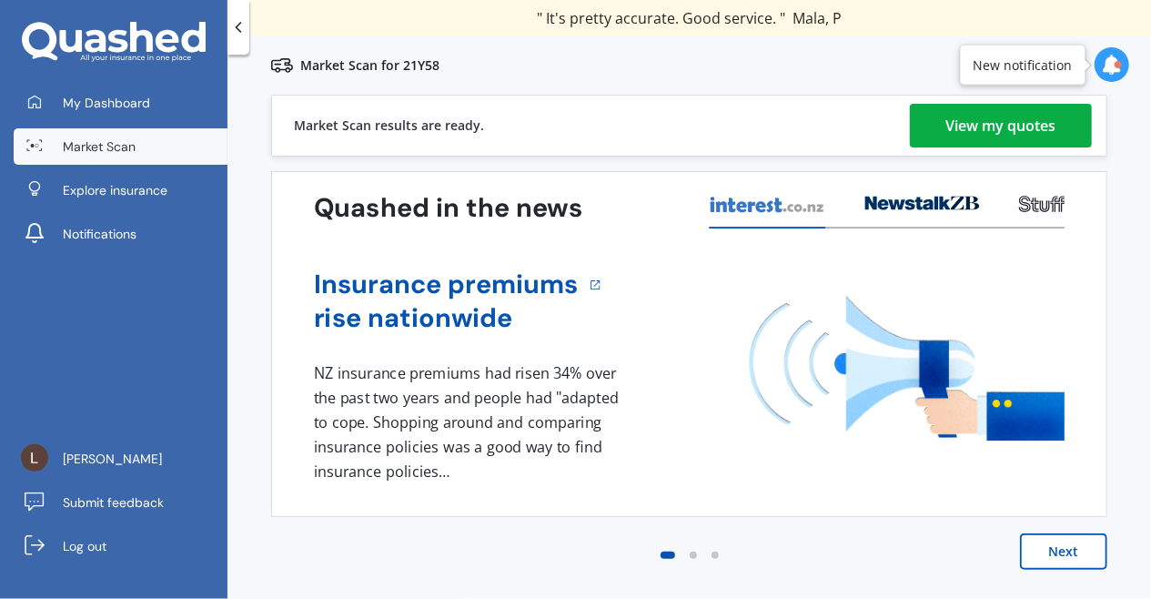
click at [989, 117] on div "View my quotes" at bounding box center [1001, 126] width 110 height 44
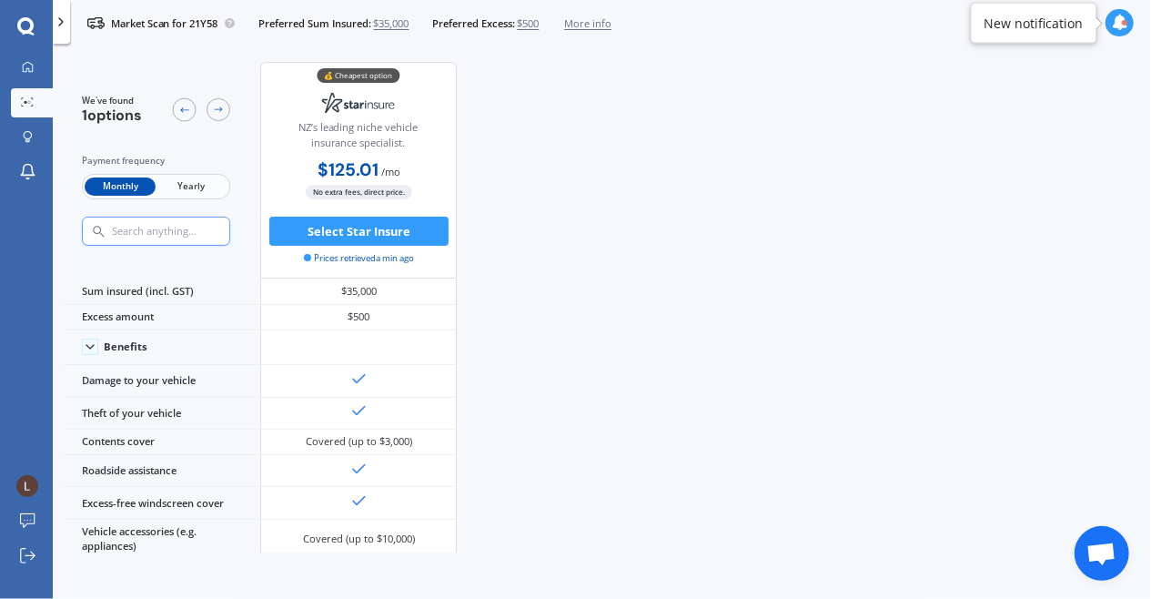
click at [193, 180] on span "Yearly" at bounding box center [191, 186] width 71 height 19
